Goal: Transaction & Acquisition: Purchase product/service

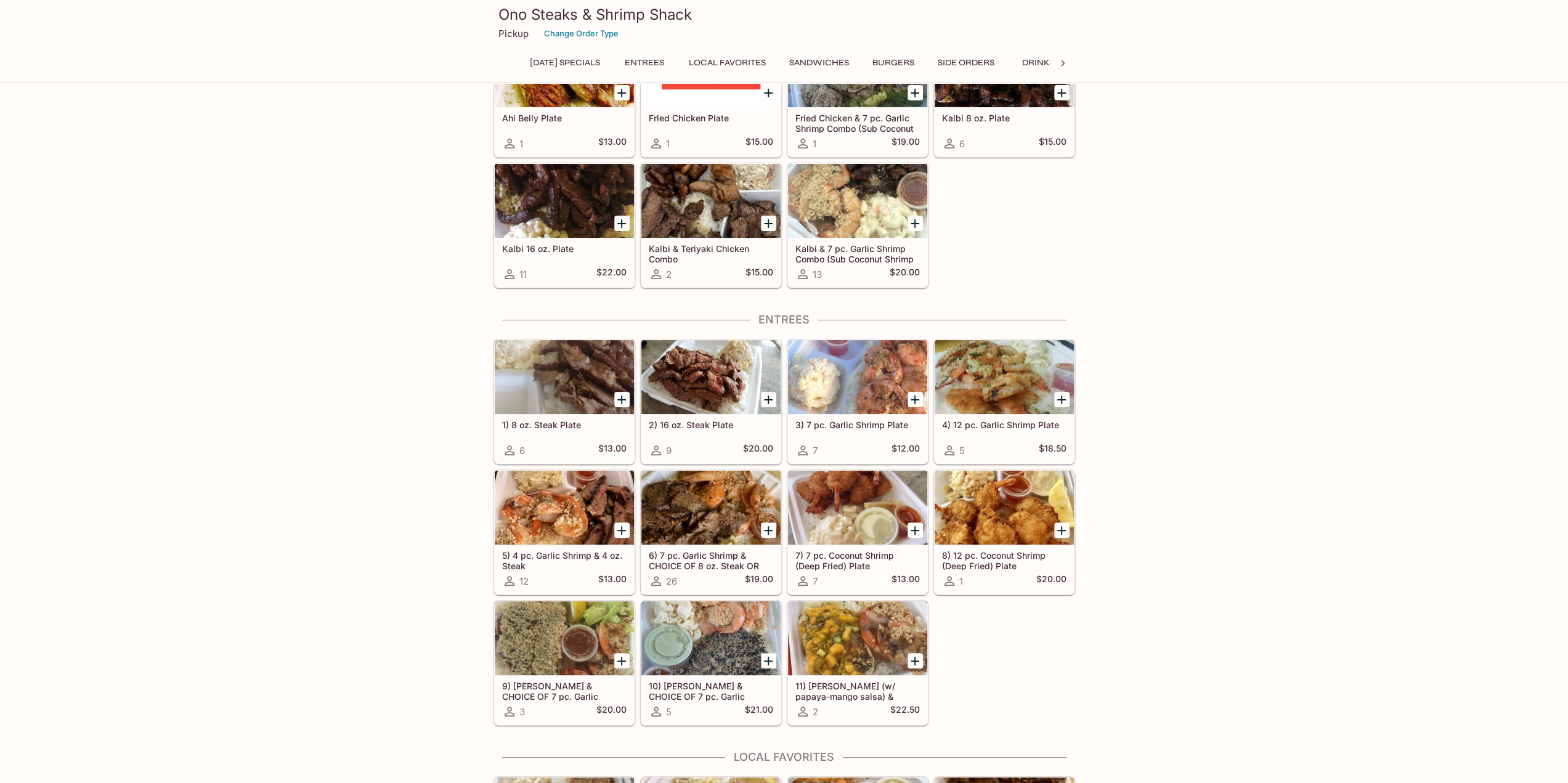
scroll to position [287, 0]
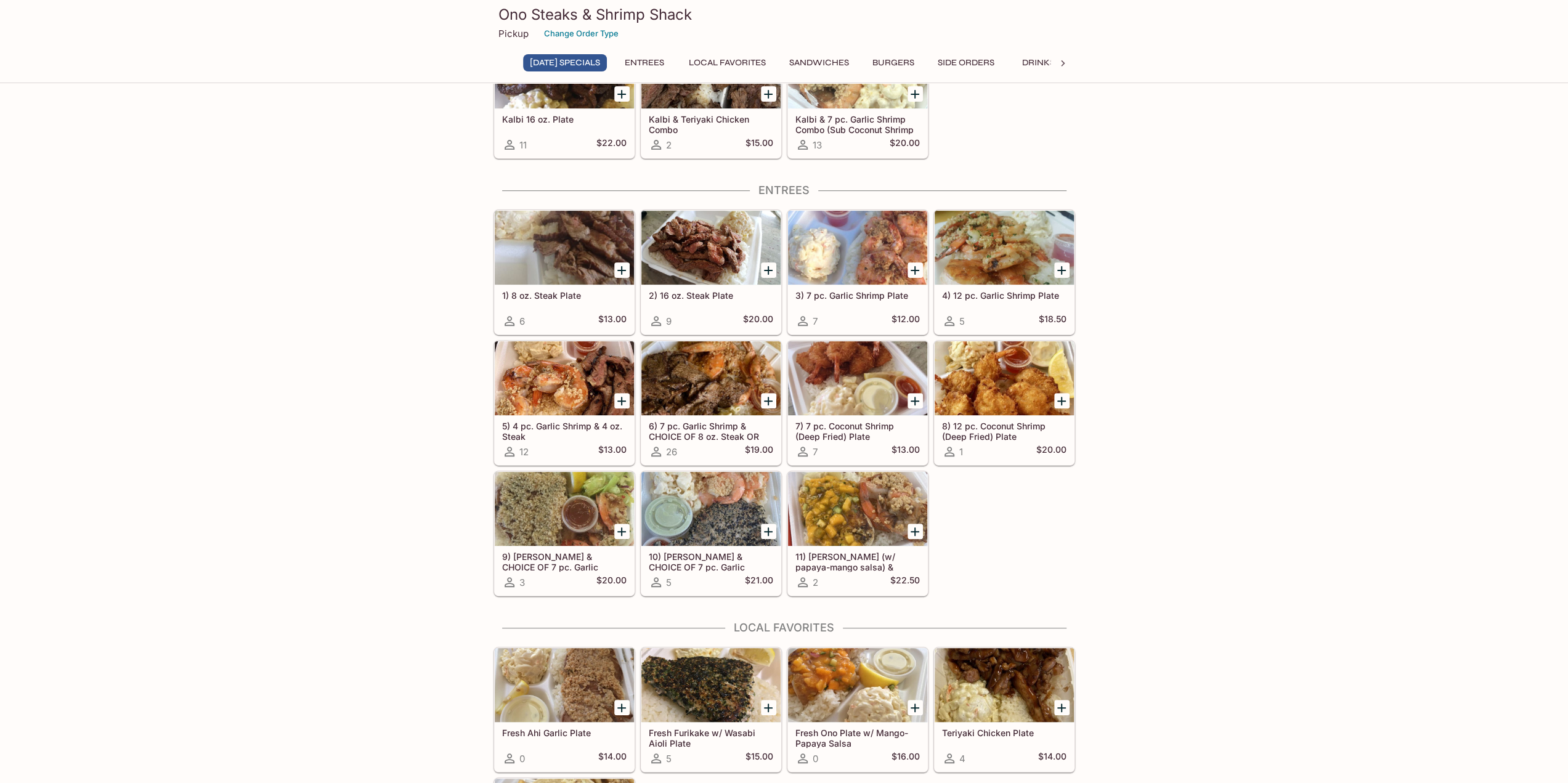
click at [690, 583] on div "5 $21.00" at bounding box center [711, 583] width 125 height 15
